Goal: Task Accomplishment & Management: Use online tool/utility

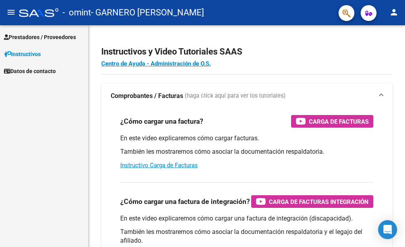
click at [27, 38] on span "Prestadores / Proveedores" at bounding box center [40, 37] width 72 height 9
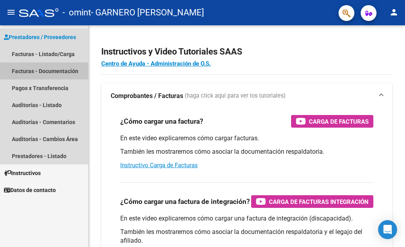
click at [29, 72] on link "Facturas - Documentación" at bounding box center [44, 71] width 88 height 17
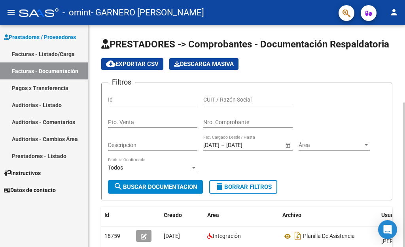
scroll to position [119, 0]
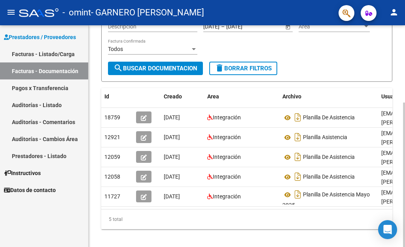
click at [405, 207] on div at bounding box center [404, 136] width 2 height 222
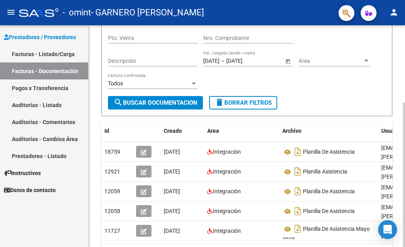
click at [405, 119] on div at bounding box center [404, 174] width 2 height 145
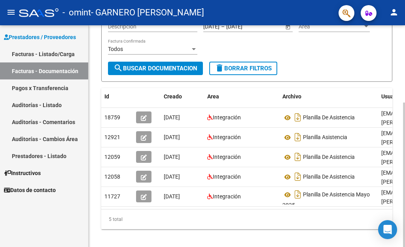
click at [405, 142] on div at bounding box center [404, 174] width 2 height 145
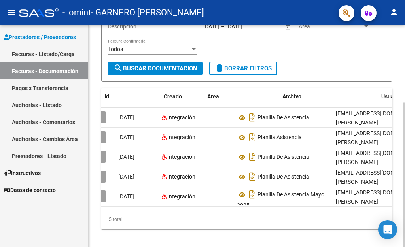
scroll to position [0, 0]
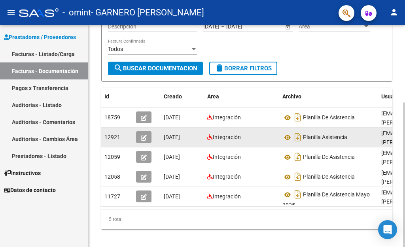
click at [182, 135] on div "[DATE]" at bounding box center [182, 137] width 37 height 9
click at [143, 135] on icon "button" at bounding box center [144, 138] width 6 height 6
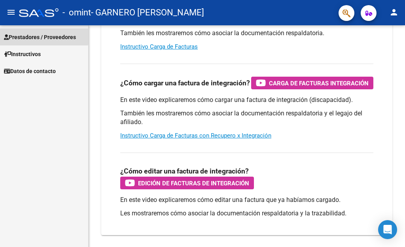
click at [34, 33] on span "Prestadores / Proveedores" at bounding box center [40, 37] width 72 height 9
click at [33, 36] on span "Prestadores / Proveedores" at bounding box center [40, 37] width 72 height 9
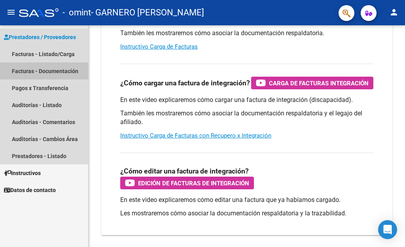
click at [30, 70] on link "Facturas - Documentación" at bounding box center [44, 71] width 88 height 17
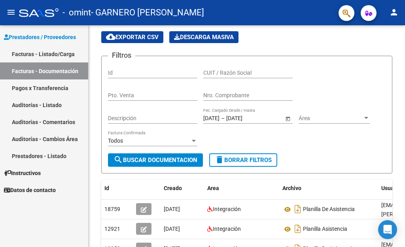
scroll to position [119, 0]
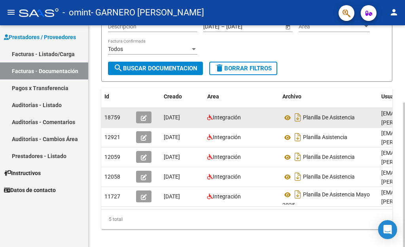
click at [188, 119] on div "[DATE]" at bounding box center [182, 117] width 37 height 9
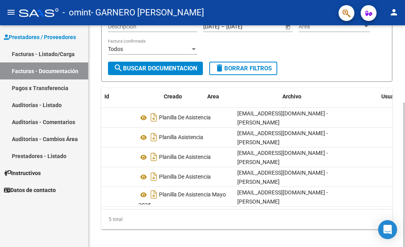
scroll to position [0, 0]
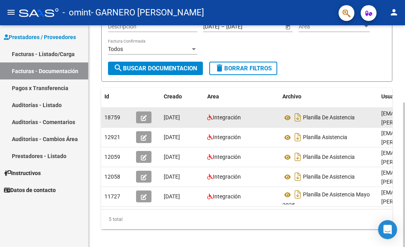
click at [142, 115] on icon "button" at bounding box center [144, 118] width 6 height 6
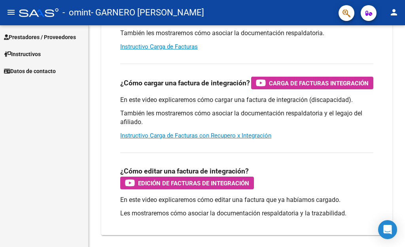
click at [21, 37] on span "Prestadores / Proveedores" at bounding box center [40, 37] width 72 height 9
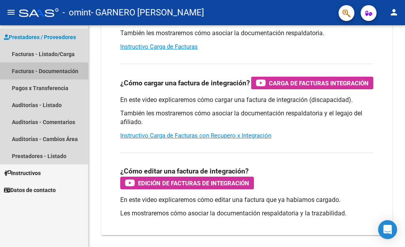
click at [25, 72] on link "Facturas - Documentación" at bounding box center [44, 71] width 88 height 17
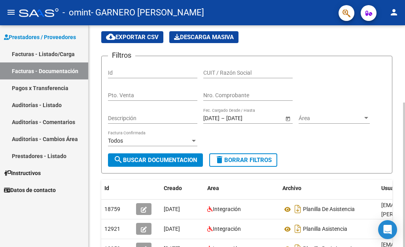
scroll to position [119, 0]
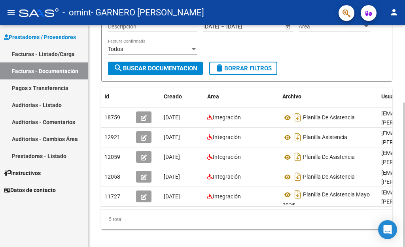
click at [405, 138] on div at bounding box center [404, 174] width 2 height 145
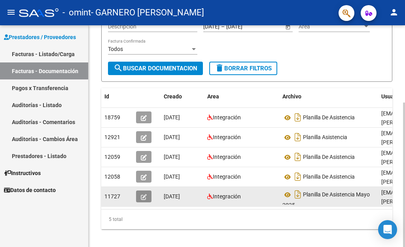
click at [144, 191] on button "button" at bounding box center [143, 197] width 15 height 12
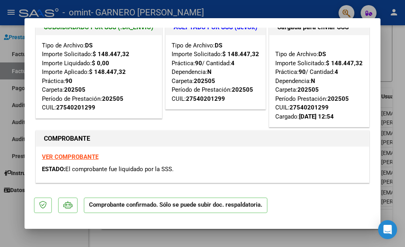
scroll to position [0, 0]
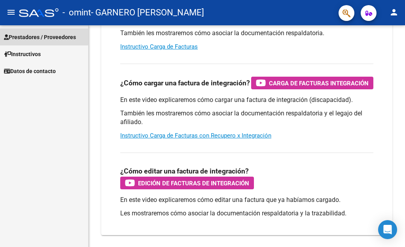
click at [32, 36] on span "Prestadores / Proveedores" at bounding box center [40, 37] width 72 height 9
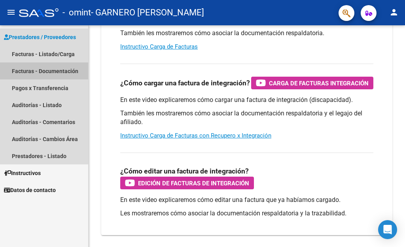
click at [32, 74] on link "Facturas - Documentación" at bounding box center [44, 71] width 88 height 17
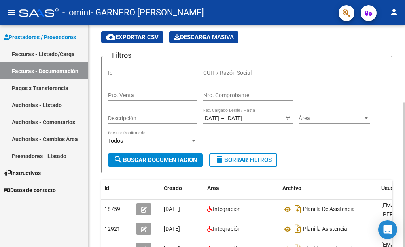
scroll to position [119, 0]
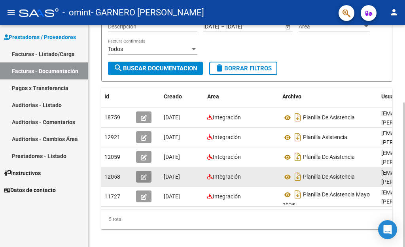
click at [145, 175] on icon "button" at bounding box center [144, 178] width 6 height 6
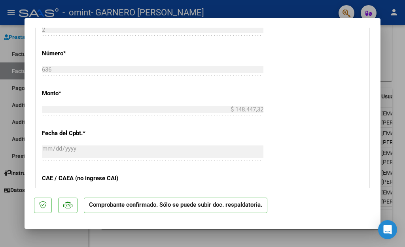
scroll to position [412, 0]
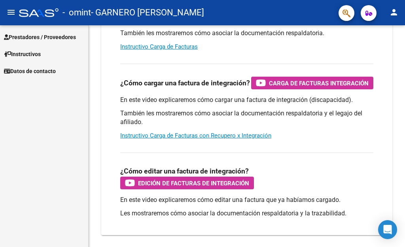
click at [34, 42] on link "Prestadores / Proveedores" at bounding box center [44, 36] width 88 height 17
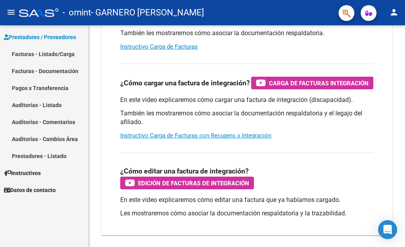
click at [32, 68] on link "Facturas - Documentación" at bounding box center [44, 71] width 88 height 17
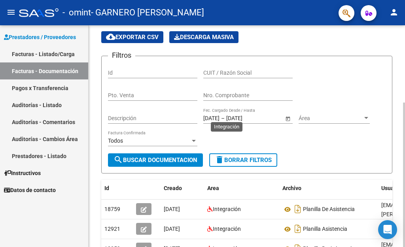
scroll to position [119, 0]
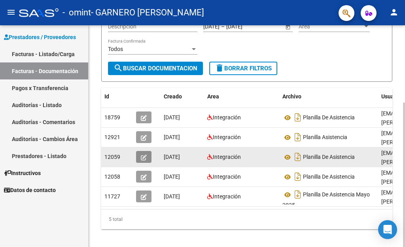
click at [142, 155] on icon "button" at bounding box center [144, 158] width 6 height 6
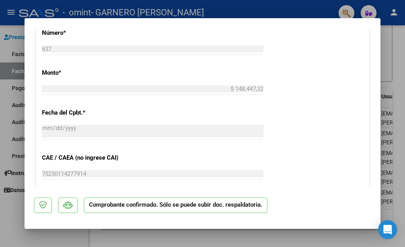
scroll to position [443, 0]
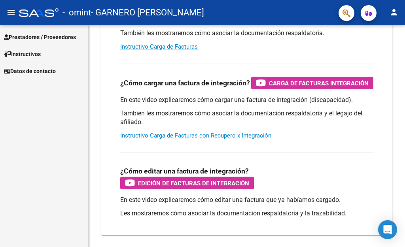
click at [27, 37] on span "Prestadores / Proveedores" at bounding box center [40, 37] width 72 height 9
click at [32, 32] on link "Prestadores / Proveedores" at bounding box center [44, 36] width 88 height 17
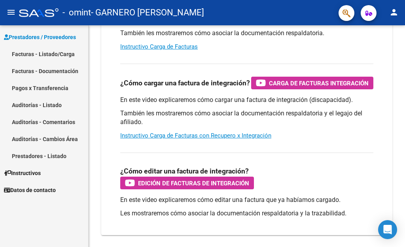
click at [30, 69] on link "Facturas - Documentación" at bounding box center [44, 71] width 88 height 17
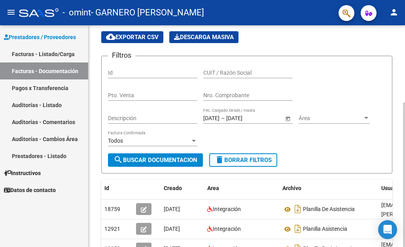
scroll to position [119, 0]
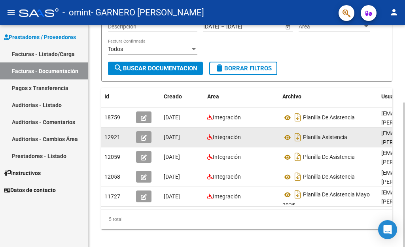
click at [176, 134] on span "[DATE]" at bounding box center [172, 137] width 16 height 6
click at [141, 135] on icon "button" at bounding box center [144, 138] width 6 height 6
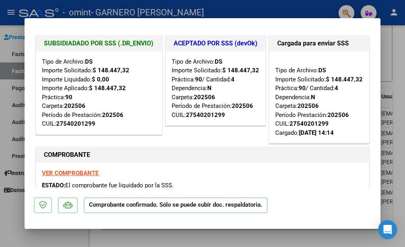
scroll to position [0, 0]
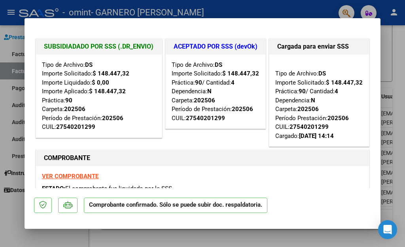
click at [17, 212] on div at bounding box center [202, 123] width 405 height 247
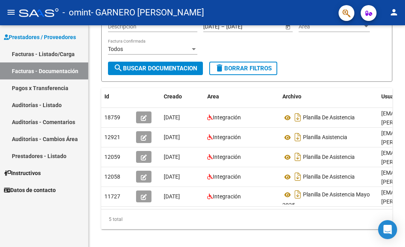
click at [28, 89] on link "Pagos x Transferencia" at bounding box center [44, 88] width 88 height 17
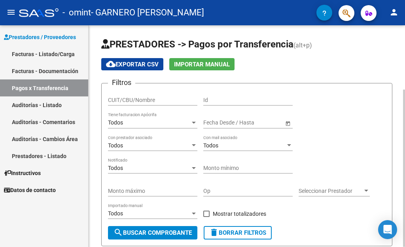
scroll to position [91, 0]
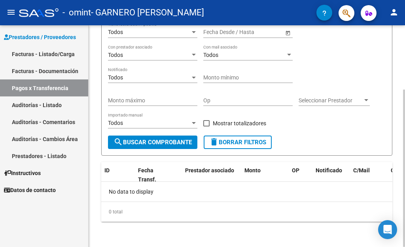
click at [405, 187] on div at bounding box center [404, 168] width 2 height 157
click at [291, 170] on datatable-header-cell "OP" at bounding box center [301, 175] width 24 height 26
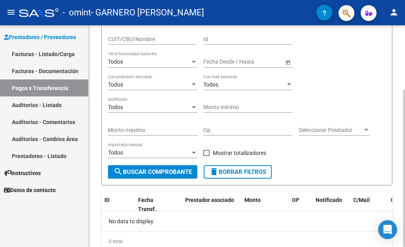
scroll to position [78, 0]
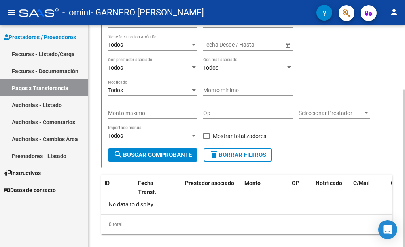
click at [402, 117] on div "PRESTADORES -> Pagos por Transferencia (alt+p) cloud_download Exportar CSV Impo…" at bounding box center [248, 103] width 319 height 313
click at [141, 154] on span "search Buscar Comprobante" at bounding box center [153, 155] width 78 height 7
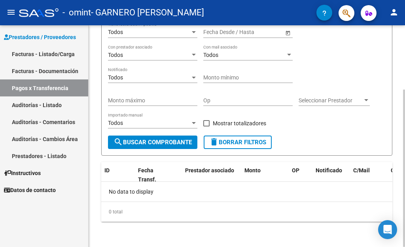
click at [405, 198] on div at bounding box center [404, 168] width 2 height 157
click at [374, 174] on div "C/Mail" at bounding box center [368, 170] width 31 height 9
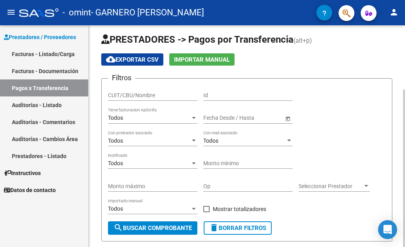
scroll to position [8, 0]
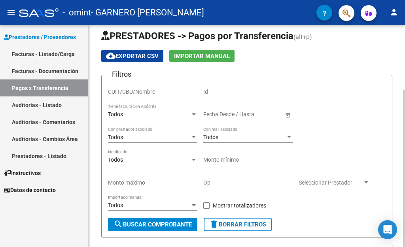
click at [405, 90] on div at bounding box center [404, 168] width 2 height 157
